Goal: Information Seeking & Learning: Check status

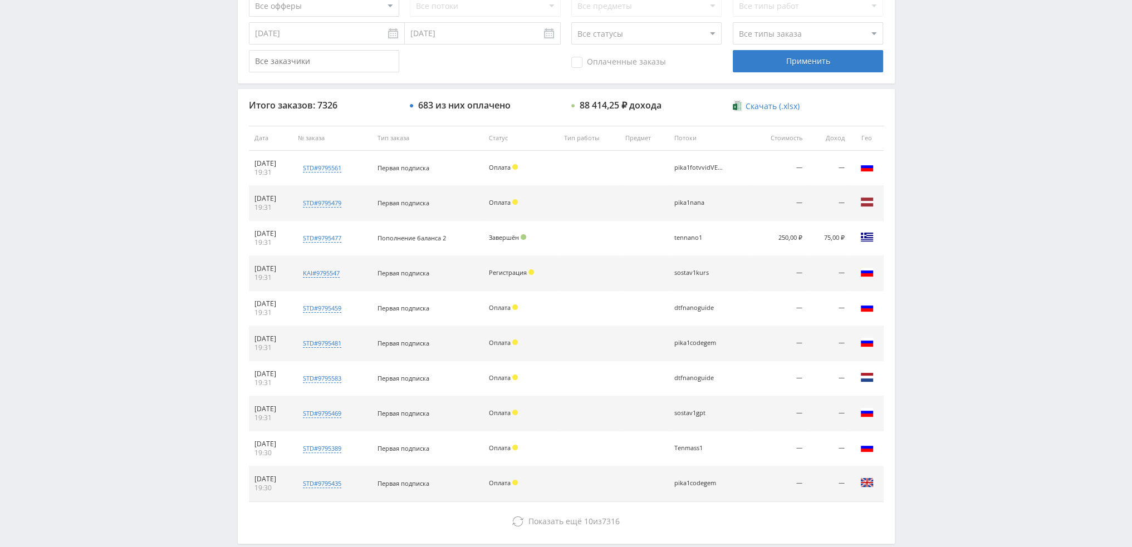
scroll to position [385, 0]
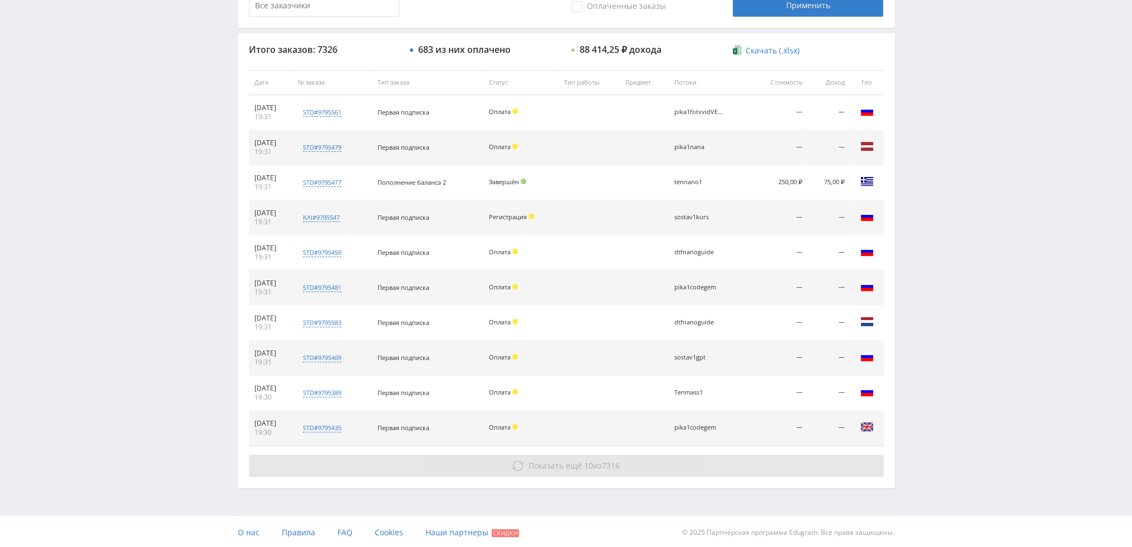
click at [594, 457] on button "Показать ещё 10 из 7316" at bounding box center [566, 466] width 635 height 22
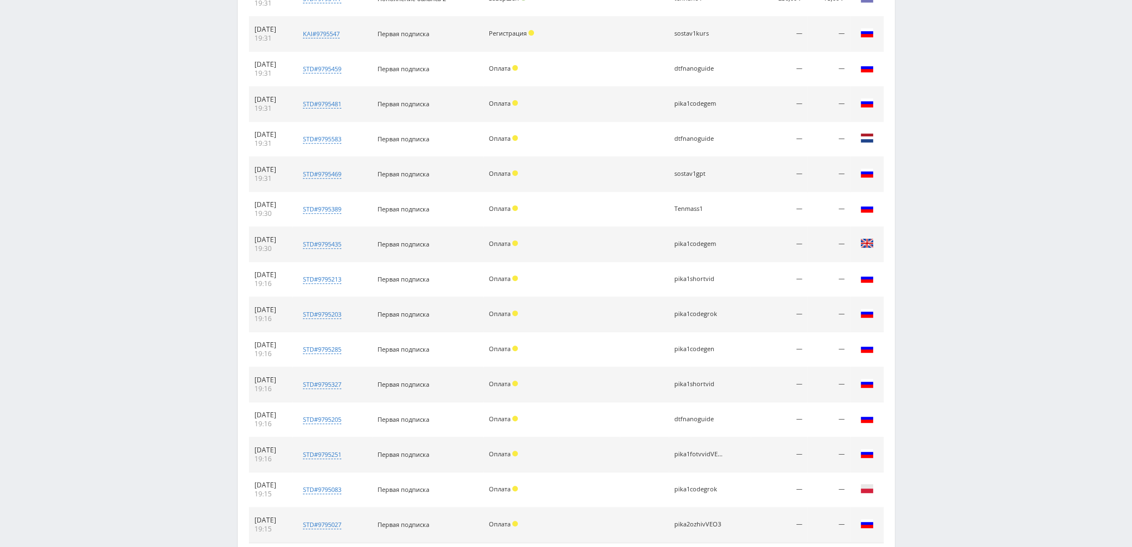
scroll to position [164, 0]
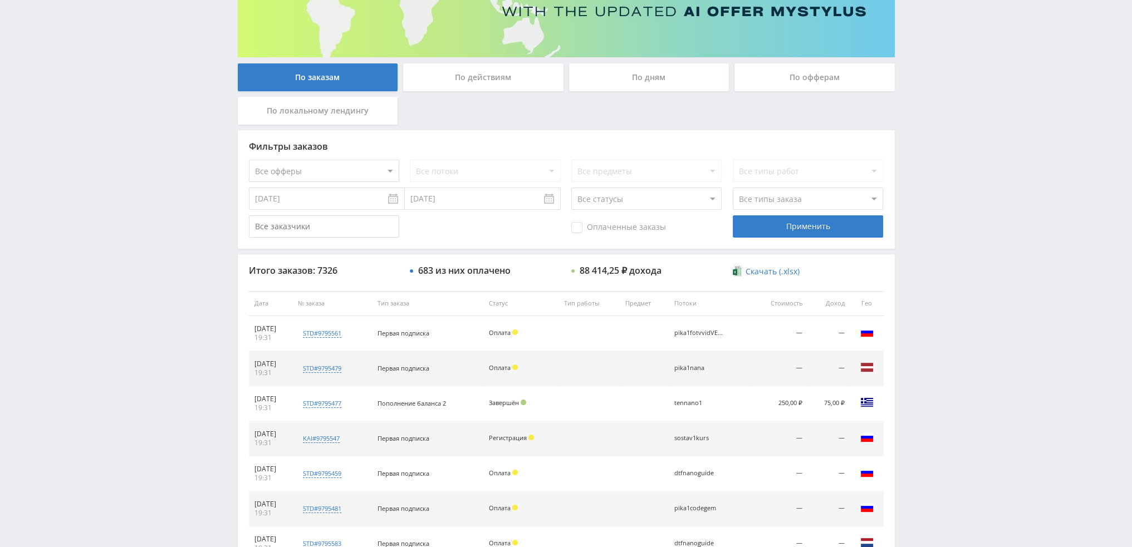
click at [644, 85] on div "По дням" at bounding box center [649, 77] width 160 height 28
click at [0, 0] on input "По дням" at bounding box center [0, 0] width 0 height 0
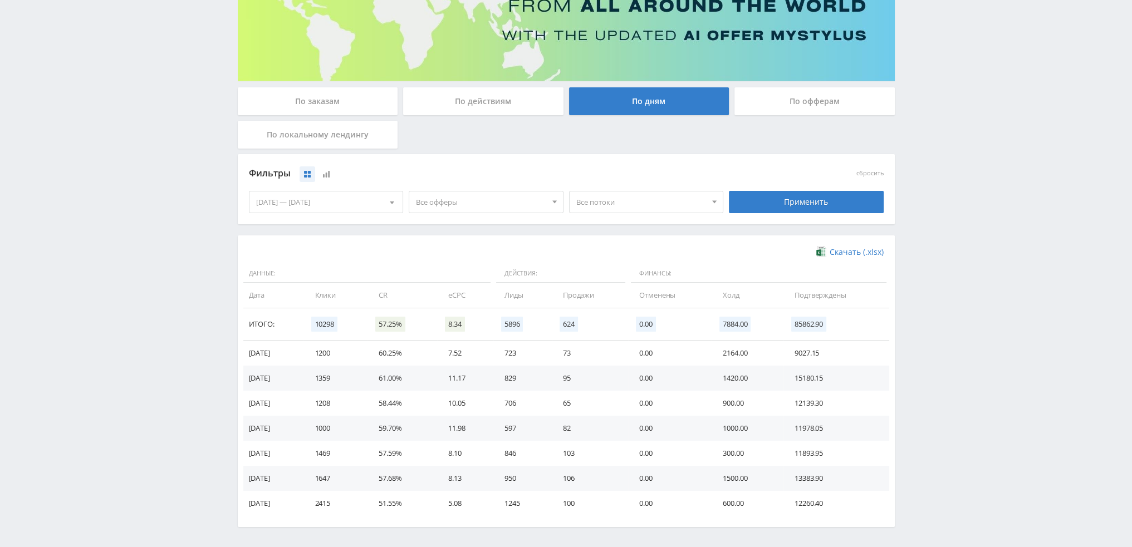
scroll to position [0, 0]
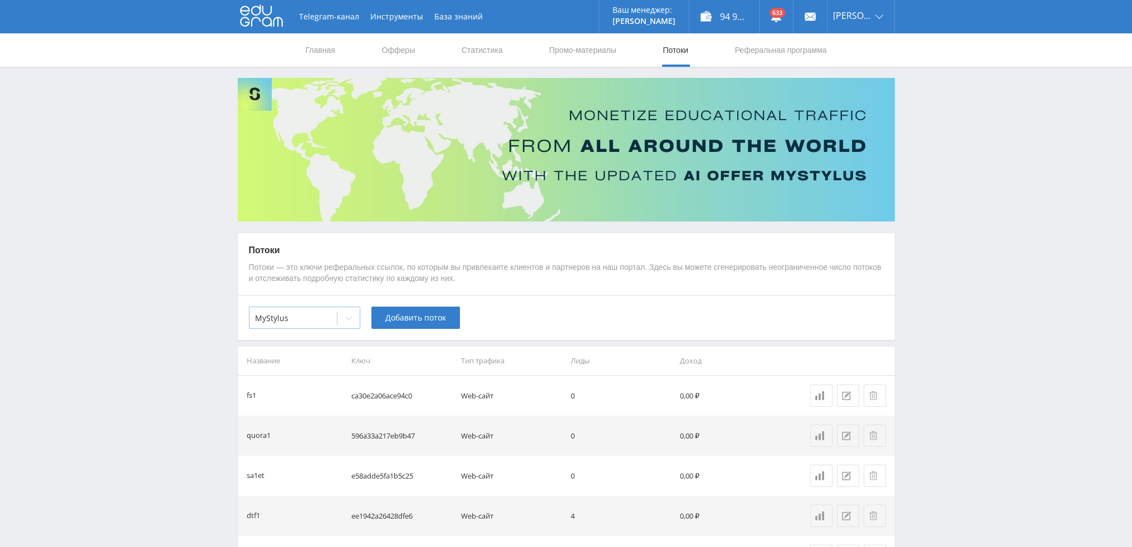
click at [347, 320] on icon at bounding box center [348, 318] width 9 height 9
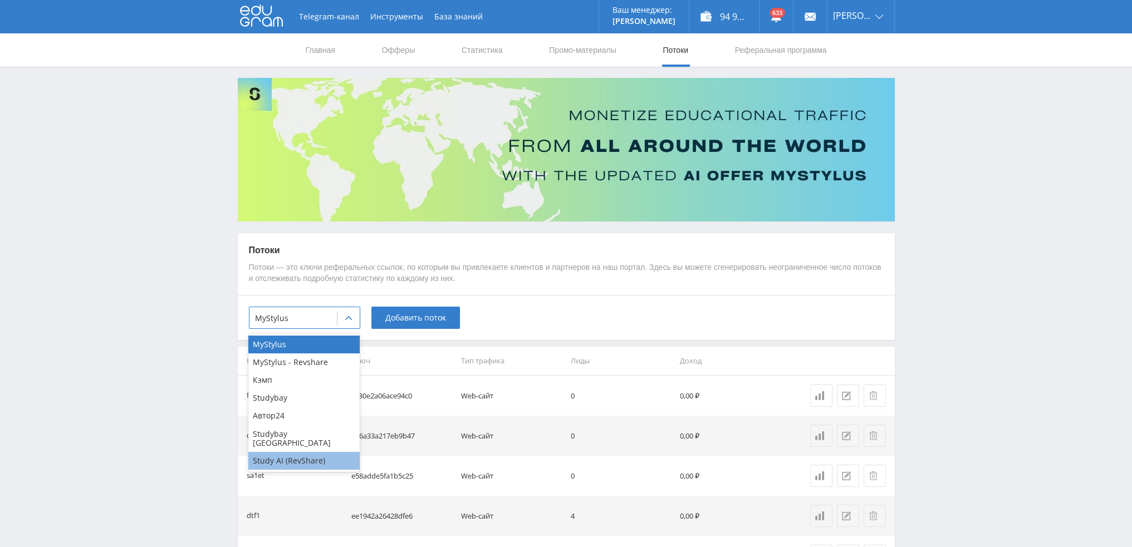
click at [293, 452] on div "Study AI (RevShare)" at bounding box center [303, 461] width 111 height 18
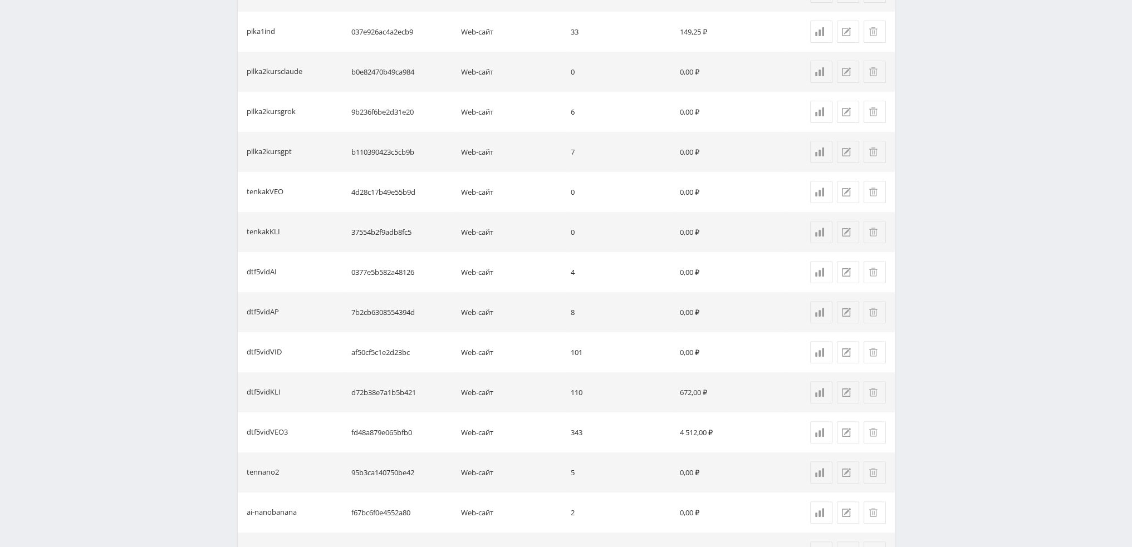
scroll to position [719, 0]
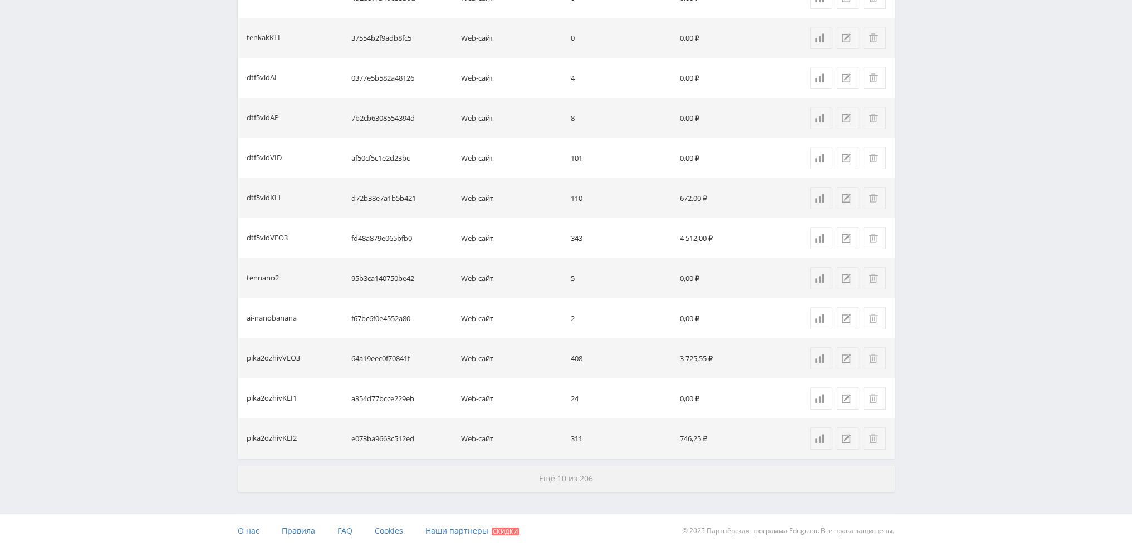
click at [525, 472] on button "Ещё 10 из 206" at bounding box center [566, 479] width 657 height 27
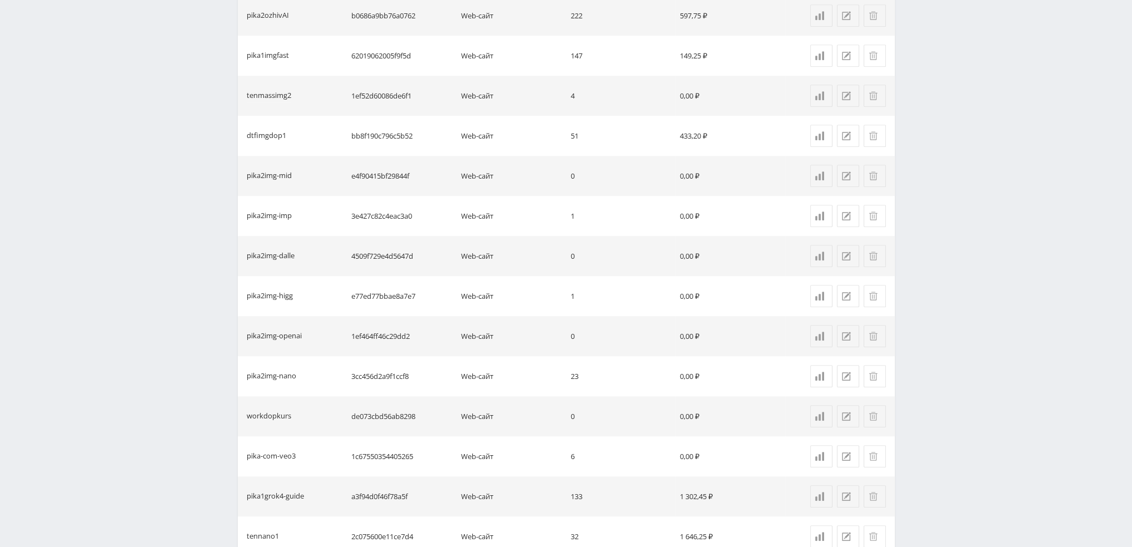
scroll to position [1521, 0]
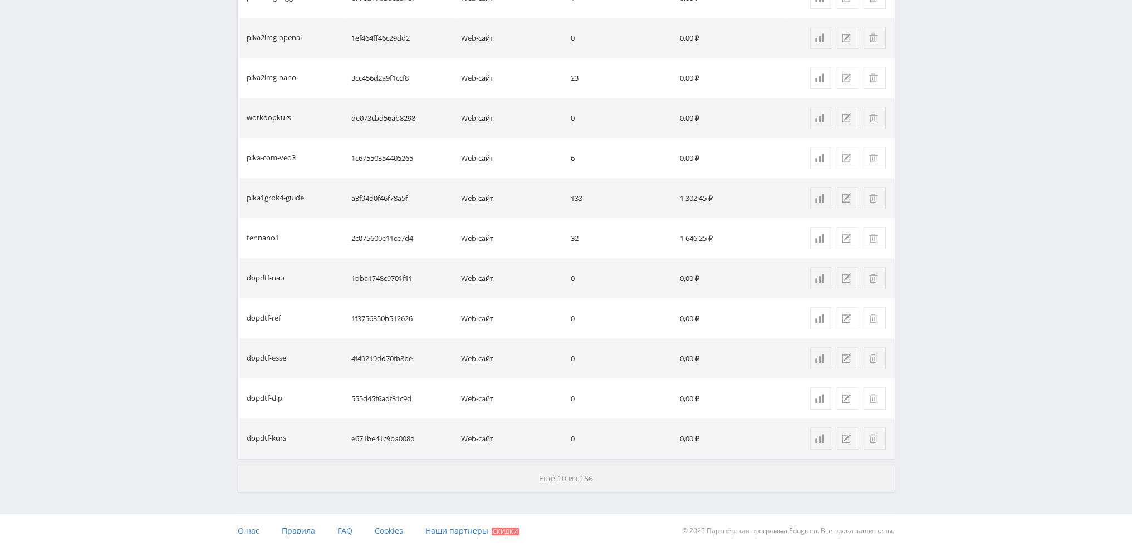
click at [536, 469] on button "Ещё 10 из 186" at bounding box center [566, 479] width 657 height 27
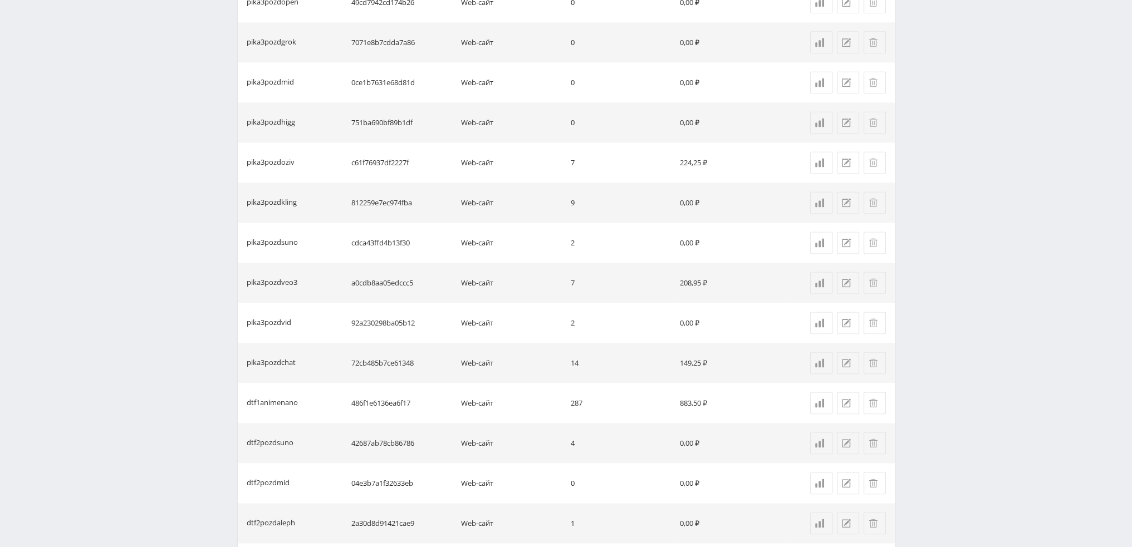
scroll to position [2323, 0]
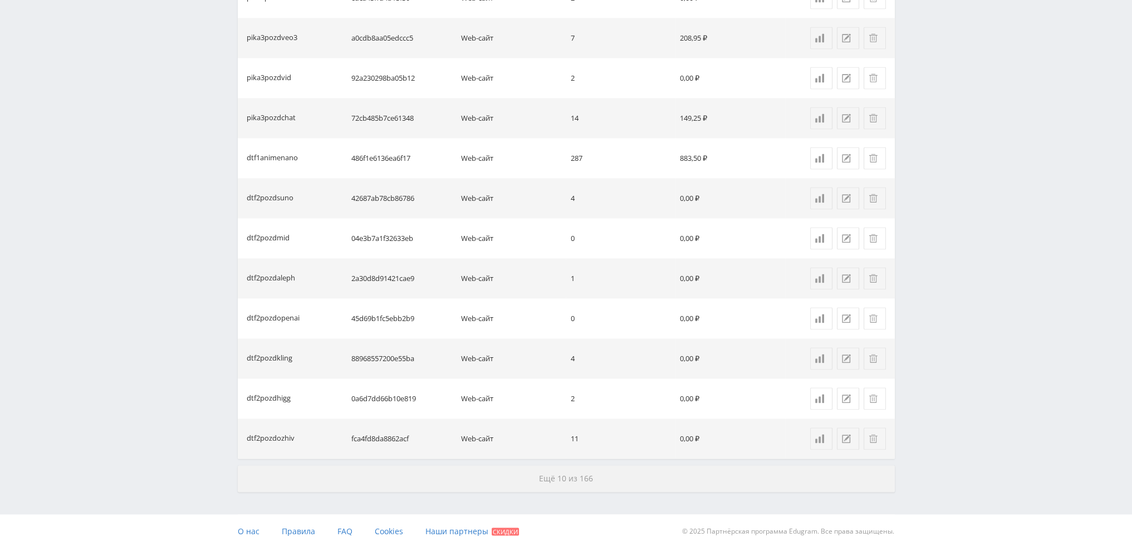
click at [539, 484] on button "Ещё 10 из 166" at bounding box center [566, 479] width 657 height 27
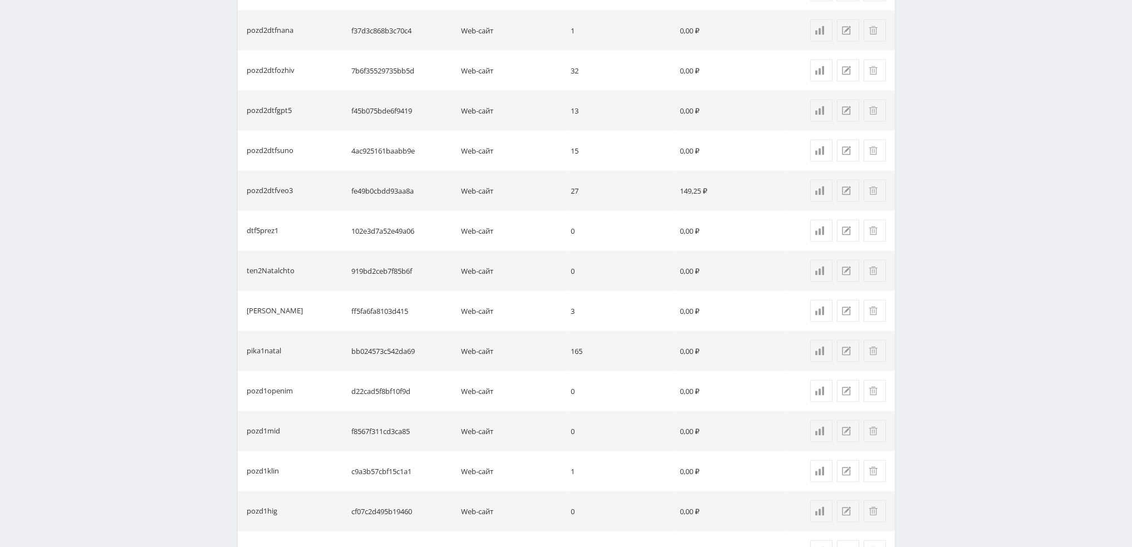
scroll to position [3125, 0]
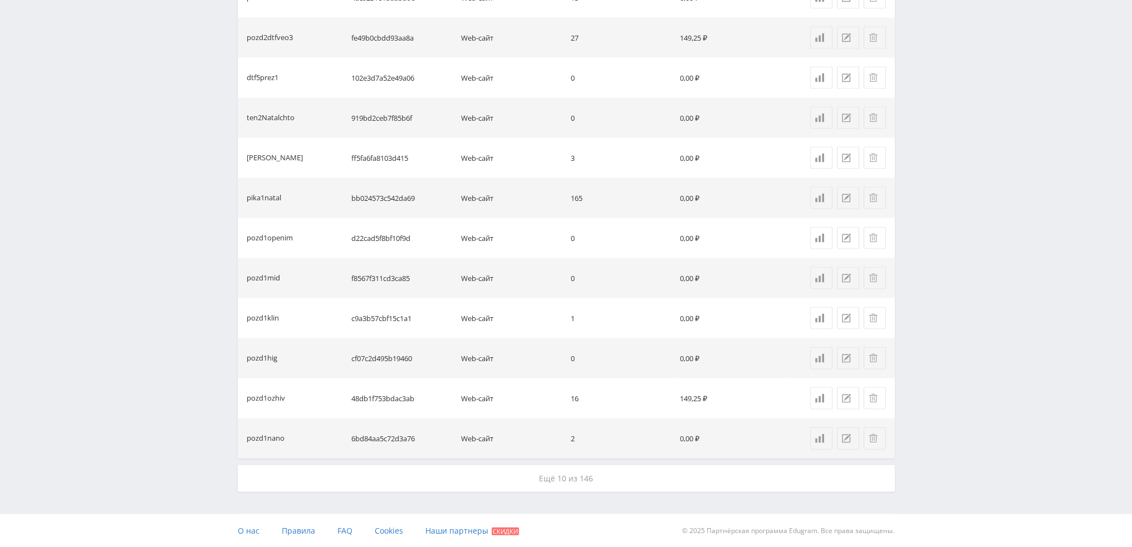
click at [539, 472] on button "Ещё 10 из 146" at bounding box center [566, 479] width 657 height 27
click at [539, 472] on button "Ещё 10 из 126" at bounding box center [566, 479] width 657 height 27
click at [539, 472] on button "Ещё 10 из 106" at bounding box center [566, 479] width 657 height 27
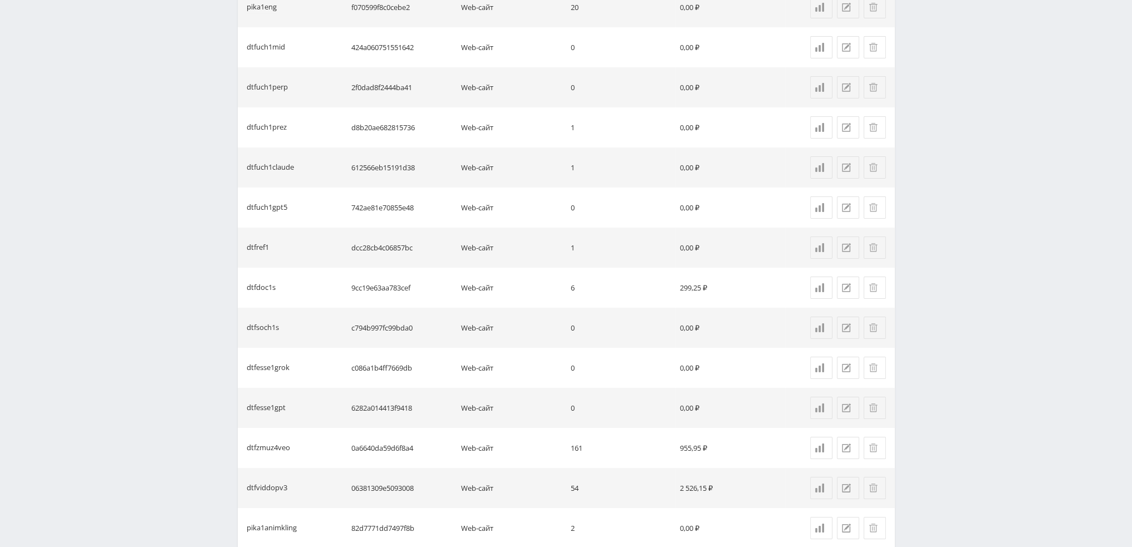
scroll to position [5530, 0]
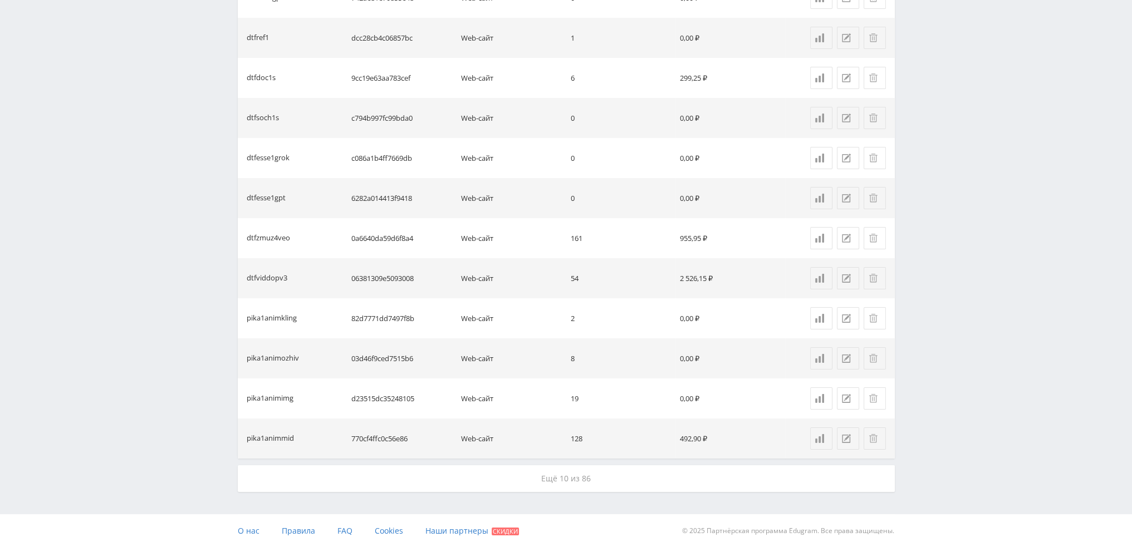
click at [539, 472] on button "Ещё 10 из 86" at bounding box center [566, 479] width 657 height 27
click at [539, 472] on button "Ещё 10 из 66" at bounding box center [566, 479] width 657 height 27
click at [539, 472] on button "Ещё 10 из 46" at bounding box center [566, 479] width 657 height 27
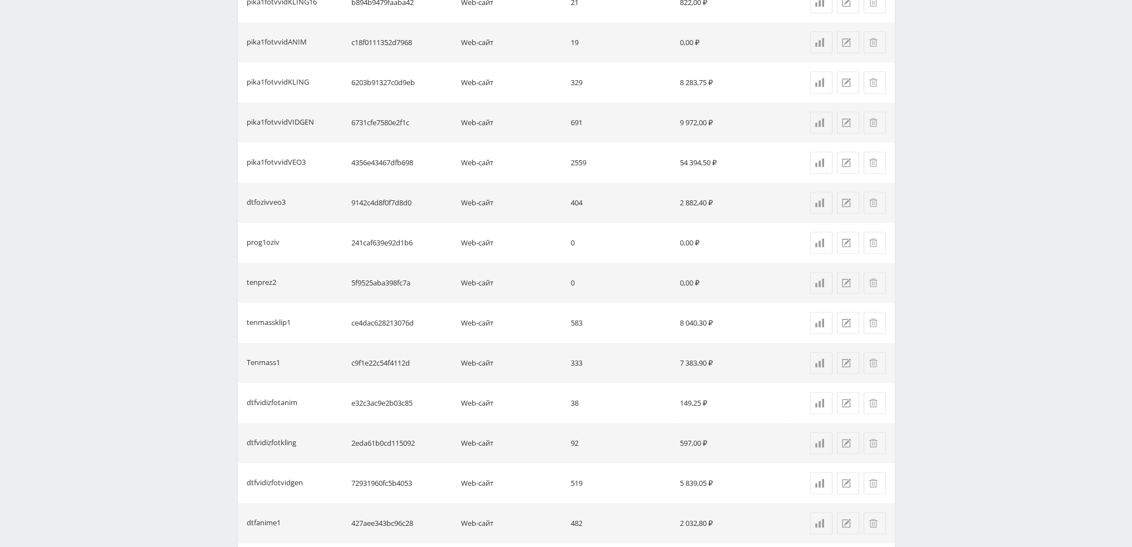
scroll to position [7936, 0]
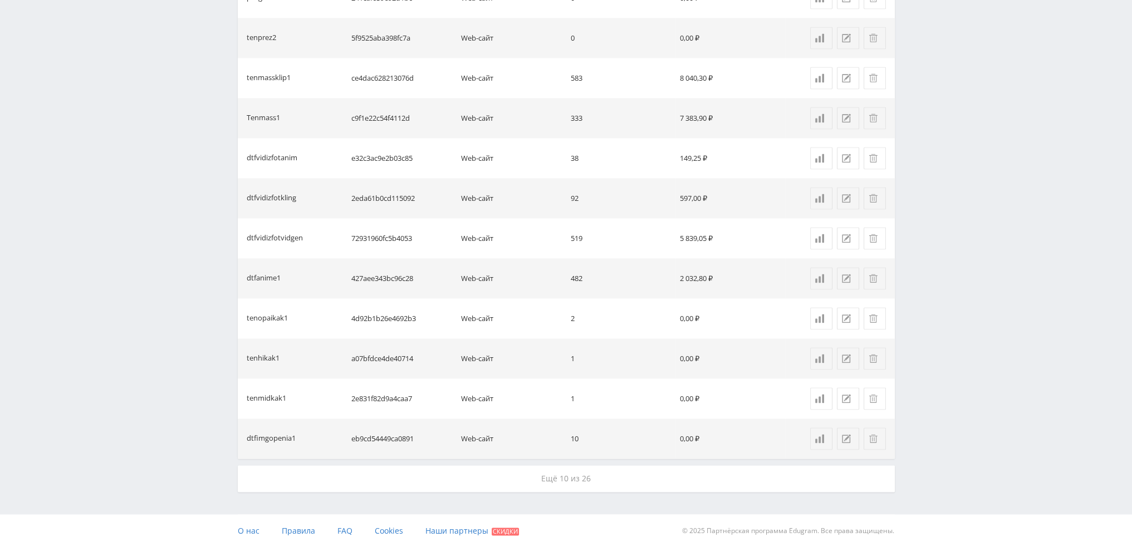
click at [539, 472] on button "Ещё 10 из 26" at bounding box center [566, 479] width 657 height 27
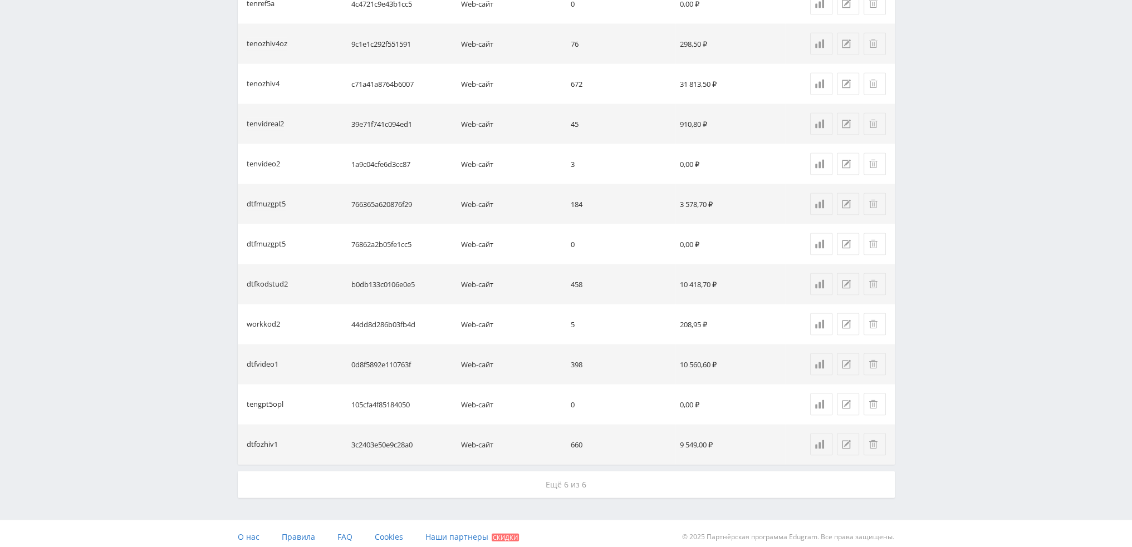
scroll to position [8738, 0]
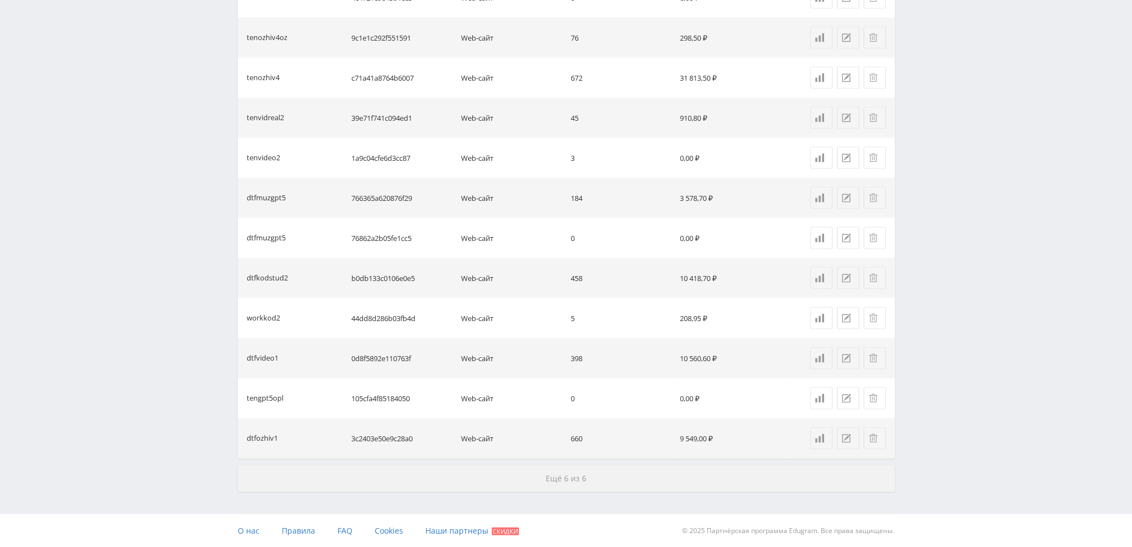
click at [539, 476] on button "Ещё 6 из 6" at bounding box center [566, 479] width 657 height 27
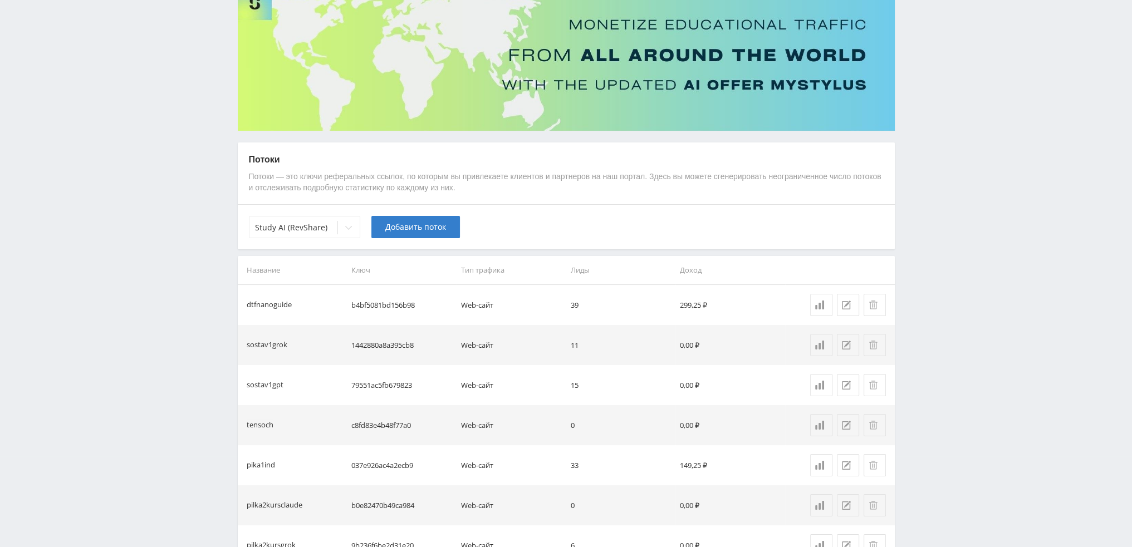
scroll to position [0, 0]
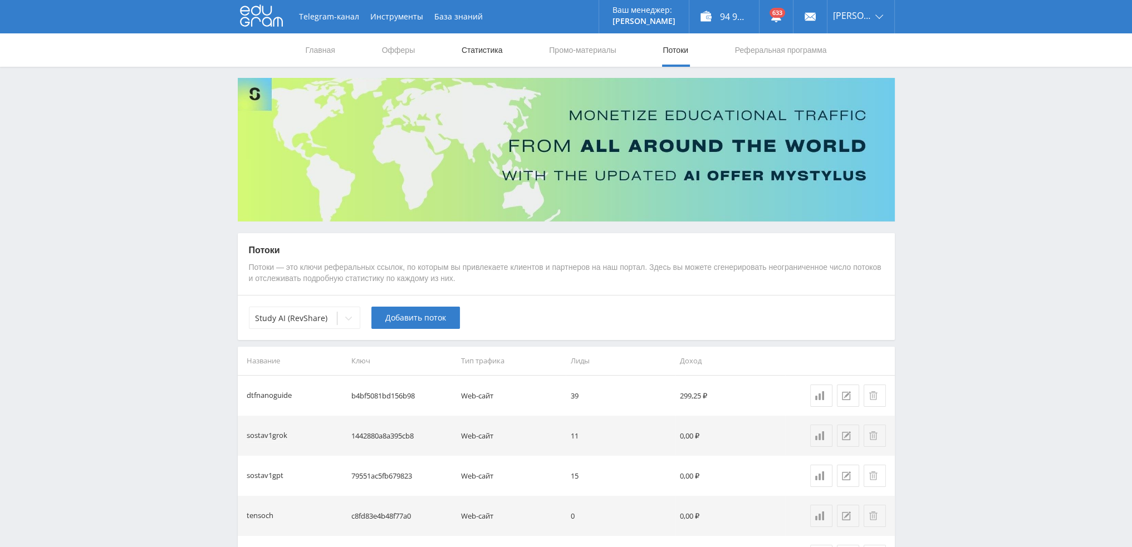
click at [476, 51] on link "Статистика" at bounding box center [482, 49] width 43 height 33
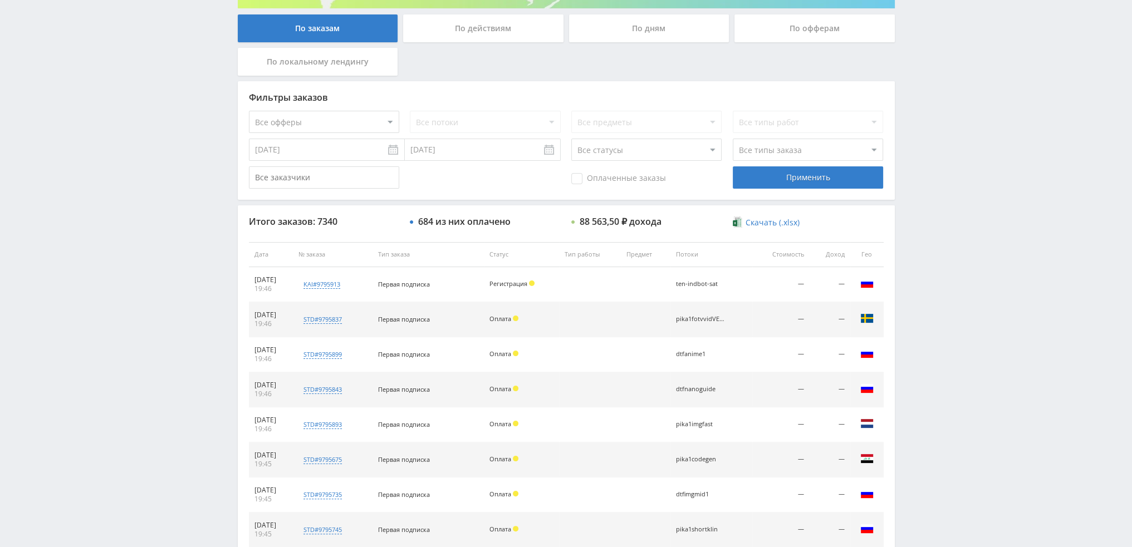
scroll to position [334, 0]
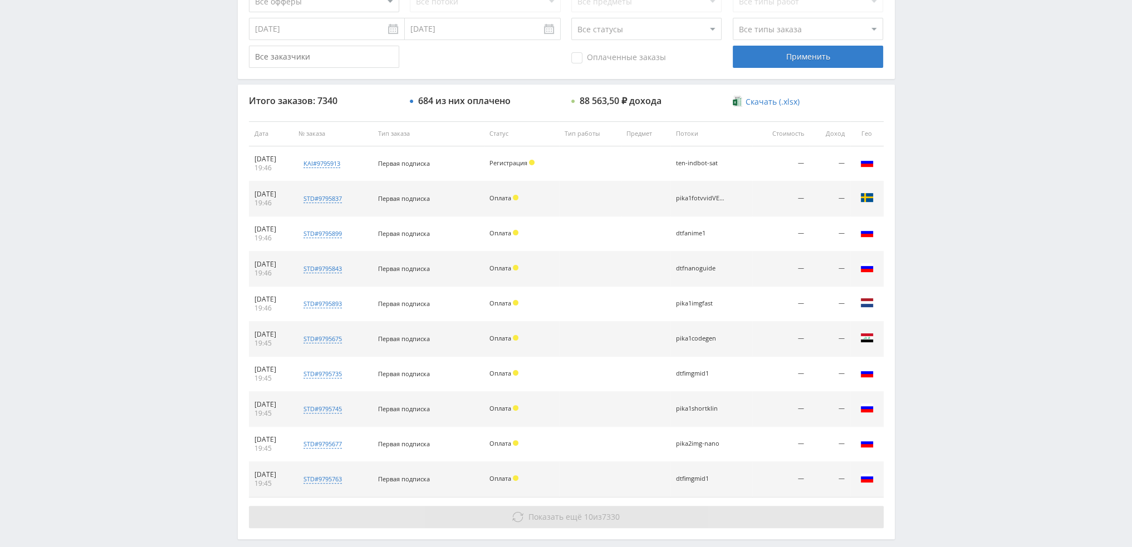
click at [586, 508] on button "Показать ещё 10 из 7330" at bounding box center [566, 517] width 635 height 22
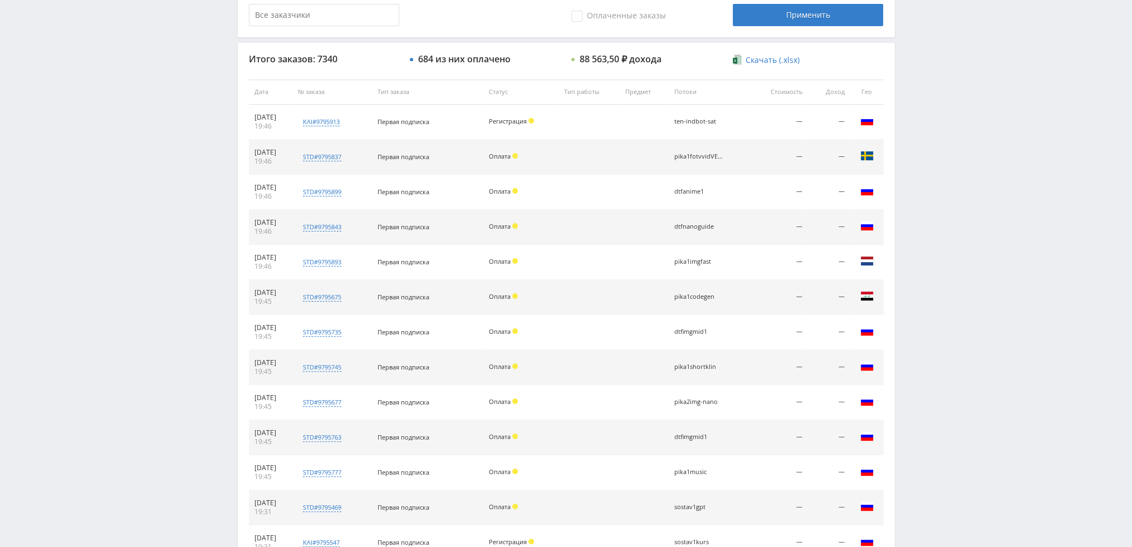
scroll to position [630, 0]
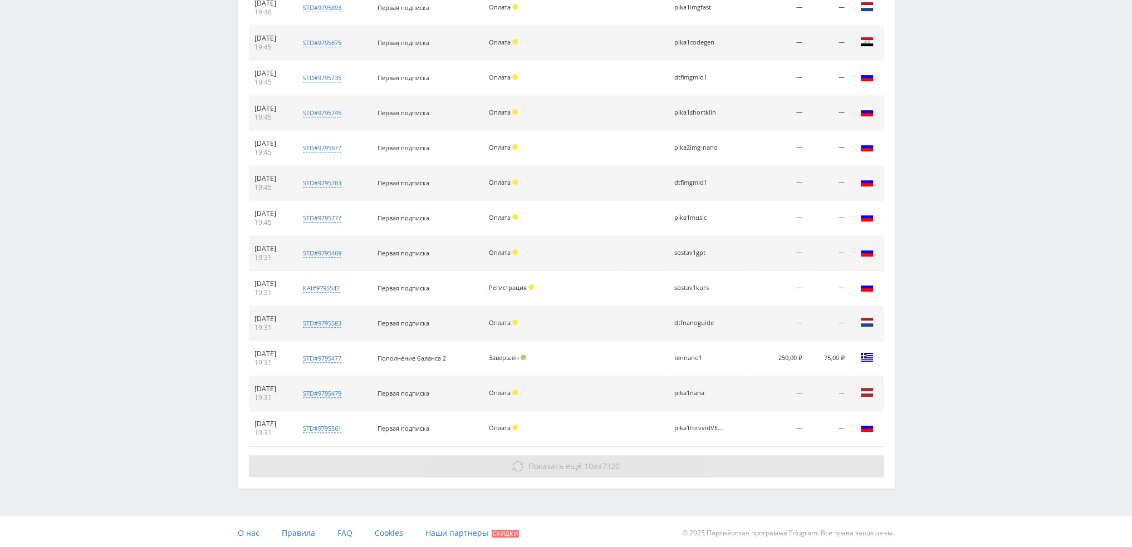
click at [577, 462] on span "Показать ещё" at bounding box center [554, 466] width 53 height 11
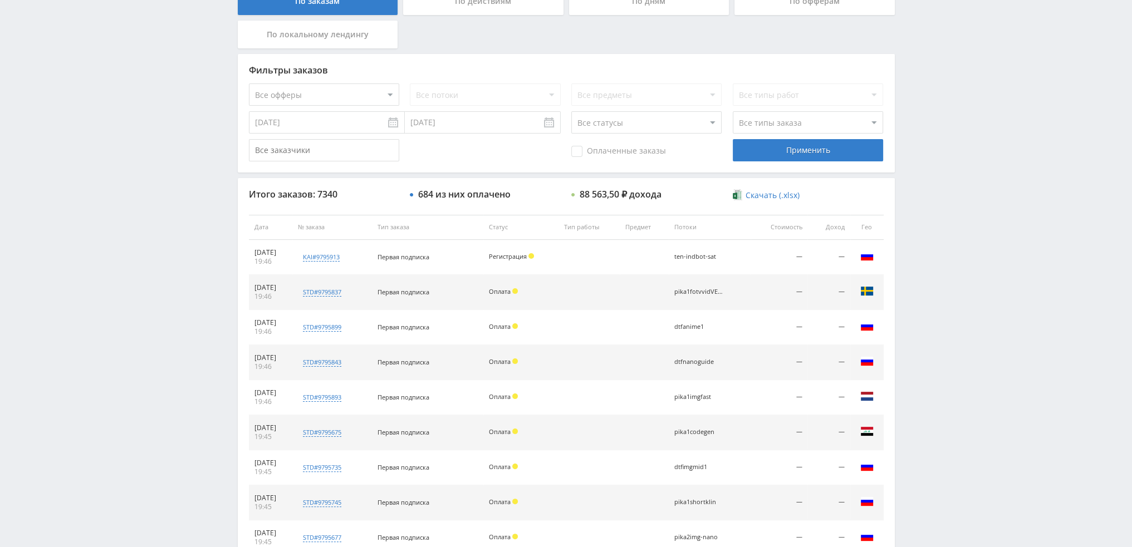
scroll to position [0, 0]
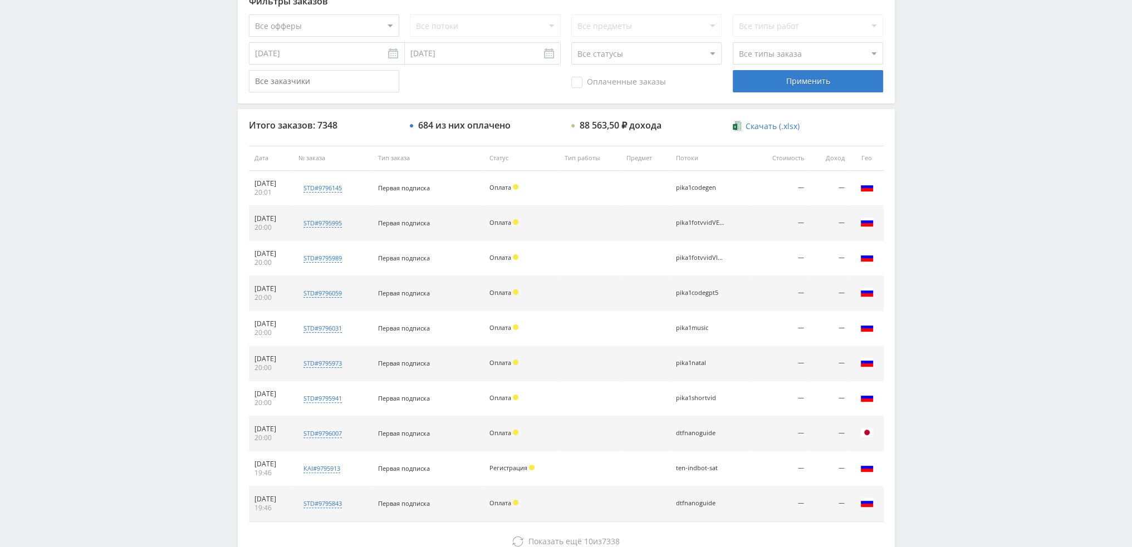
scroll to position [51, 0]
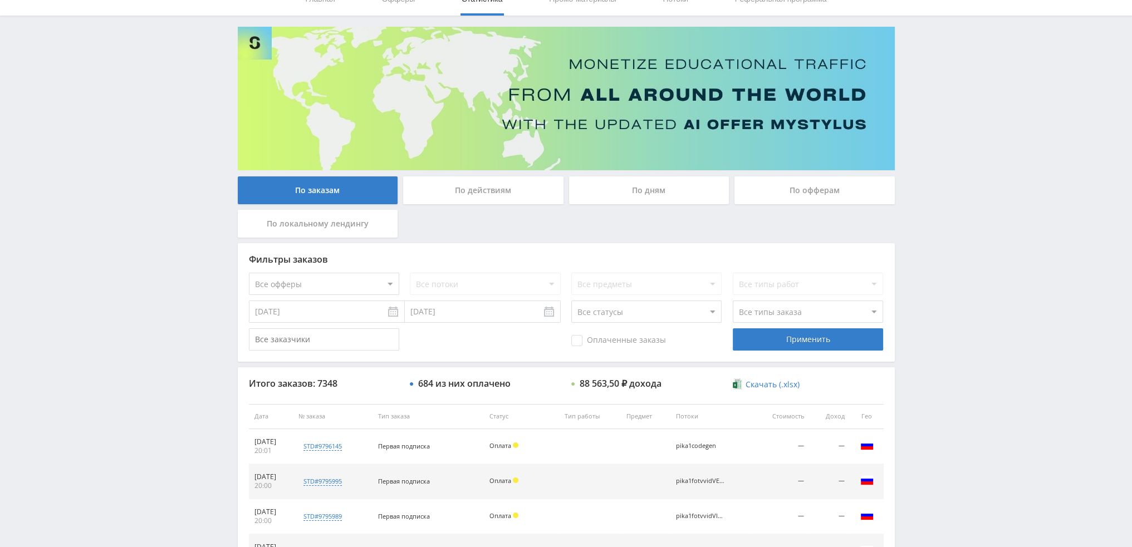
click at [633, 184] on div "По дням" at bounding box center [649, 191] width 160 height 28
click at [0, 0] on input "По дням" at bounding box center [0, 0] width 0 height 0
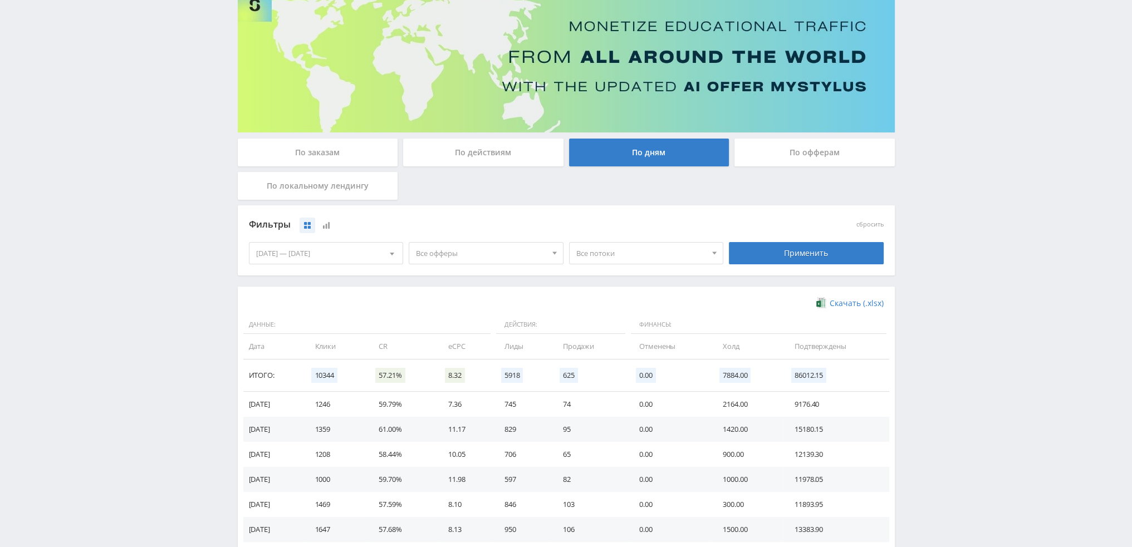
scroll to position [0, 0]
